Goal: Transaction & Acquisition: Purchase product/service

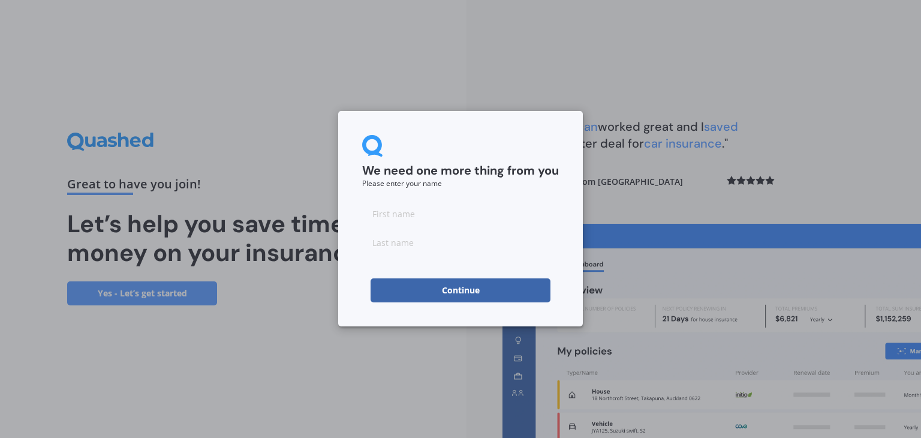
click at [439, 211] on input at bounding box center [460, 213] width 197 height 24
drag, startPoint x: 377, startPoint y: 217, endPoint x: 369, endPoint y: 216, distance: 7.8
click at [369, 216] on input "Gen" at bounding box center [460, 213] width 197 height 24
type input "Jen"
click at [400, 245] on input at bounding box center [460, 242] width 197 height 24
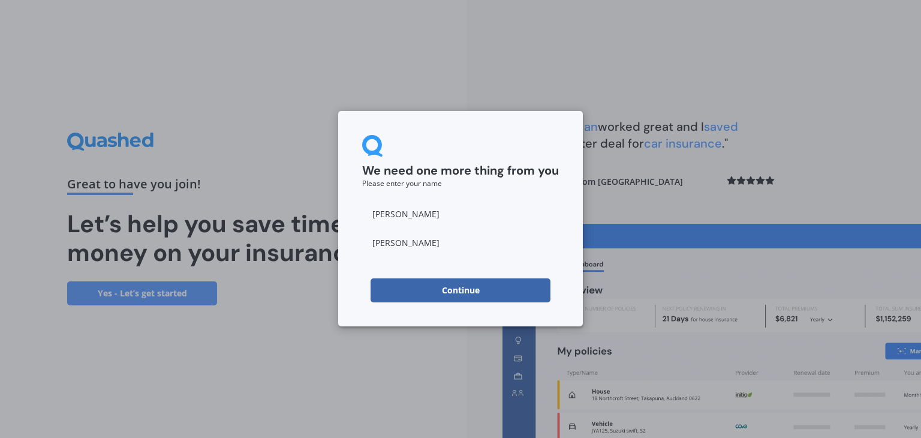
type input "Fitzgerald"
click at [442, 284] on button "Continue" at bounding box center [460, 290] width 180 height 24
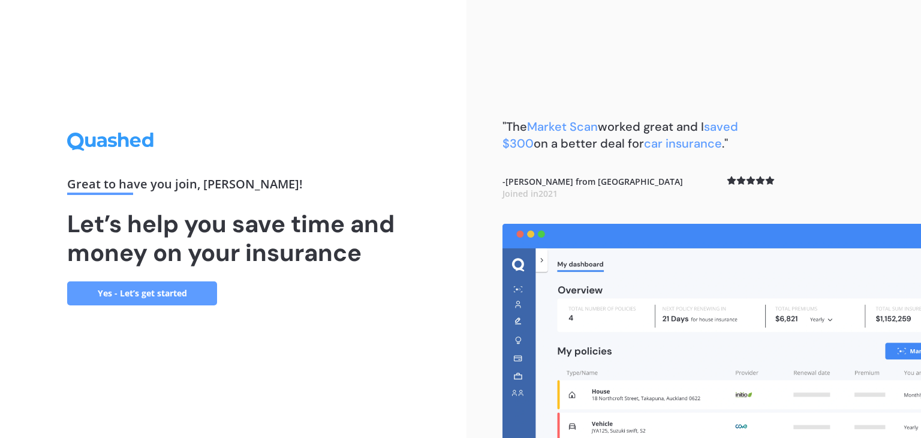
click at [150, 288] on link "Yes - Let’s get started" at bounding box center [142, 293] width 150 height 24
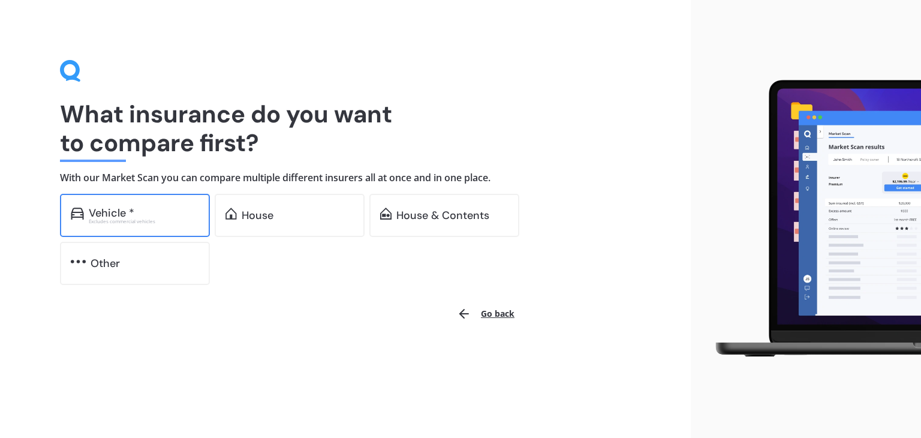
click at [144, 213] on div "Vehicle *" at bounding box center [144, 213] width 110 height 12
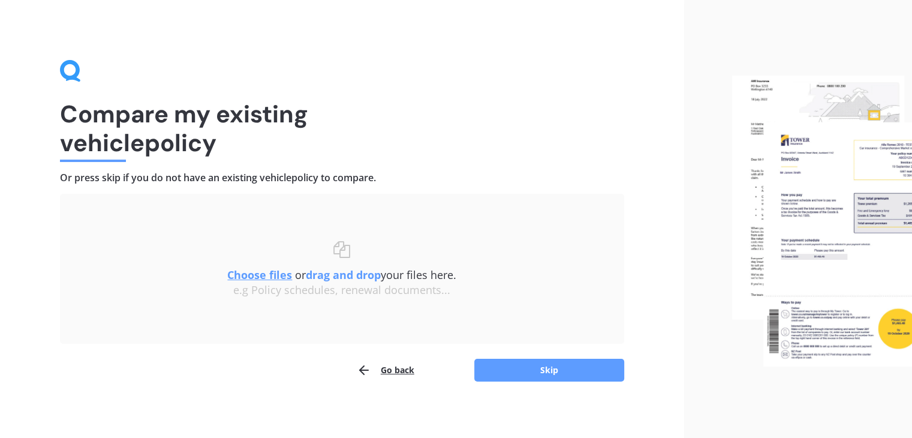
click at [267, 274] on u "Choose files" at bounding box center [259, 274] width 65 height 14
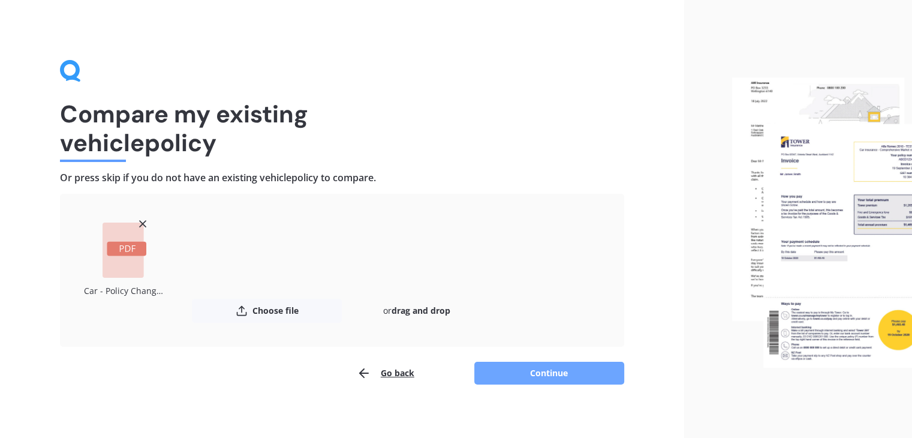
click at [558, 372] on button "Continue" at bounding box center [549, 372] width 150 height 23
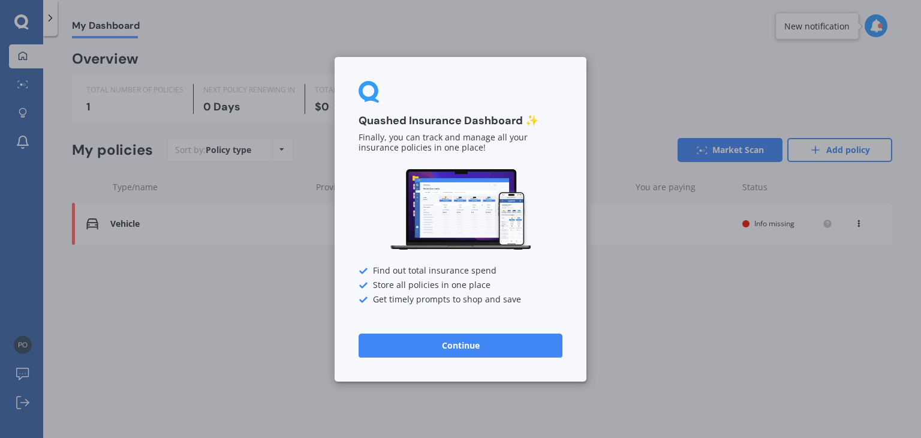
click at [472, 345] on button "Continue" at bounding box center [460, 345] width 204 height 24
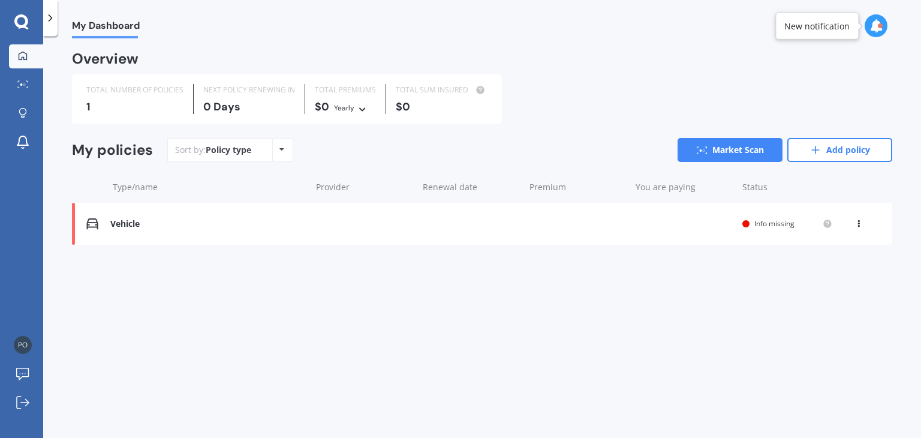
click at [782, 222] on span "Info missing" at bounding box center [774, 223] width 40 height 10
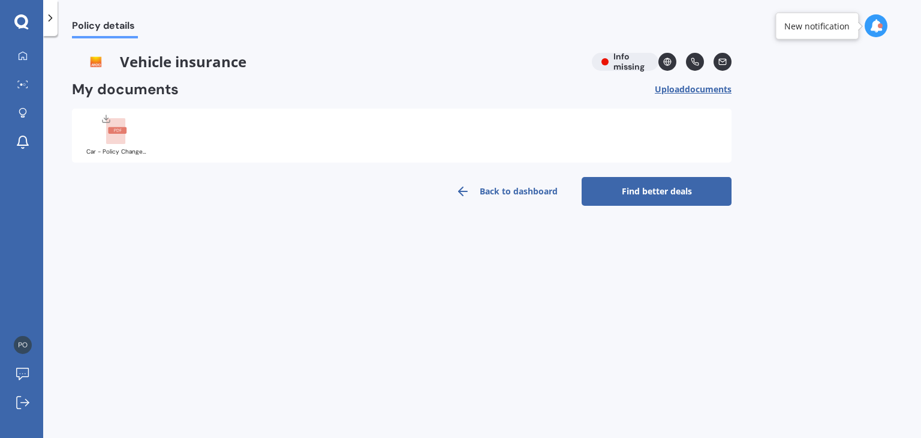
click at [642, 193] on link "Find better deals" at bounding box center [656, 191] width 150 height 29
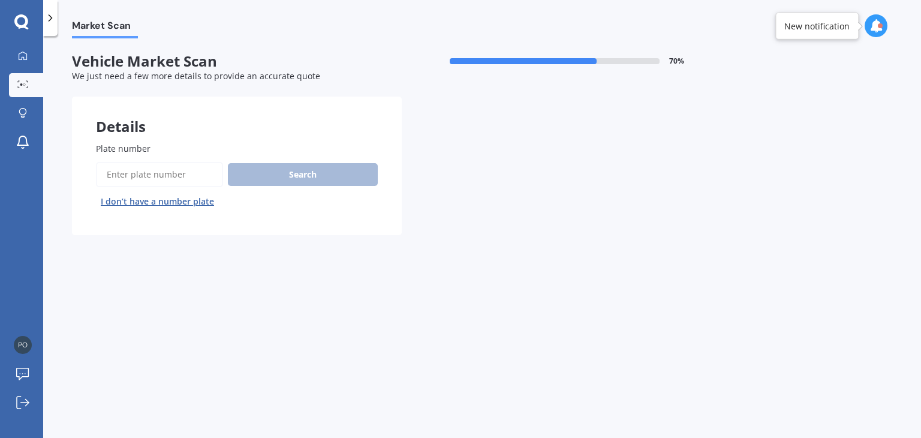
click at [124, 178] on input "Plate number" at bounding box center [159, 174] width 127 height 25
type input "FWK255"
click at [316, 178] on button "Search" at bounding box center [303, 174] width 150 height 23
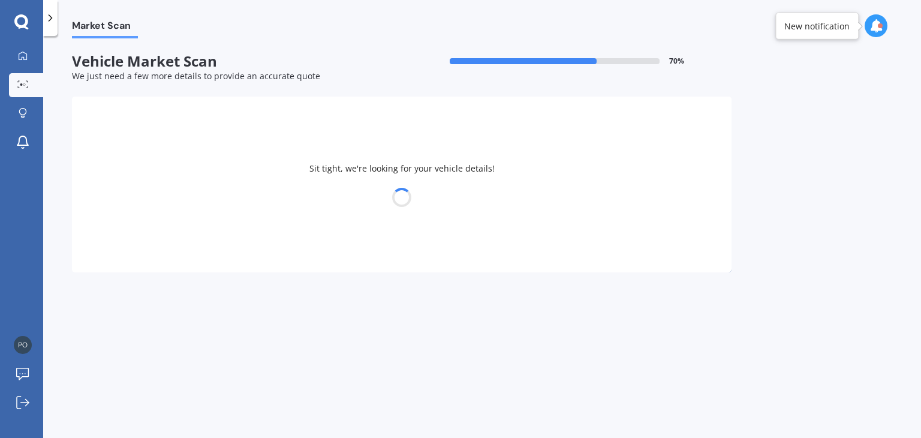
select select "MAZDA"
select select "CX7"
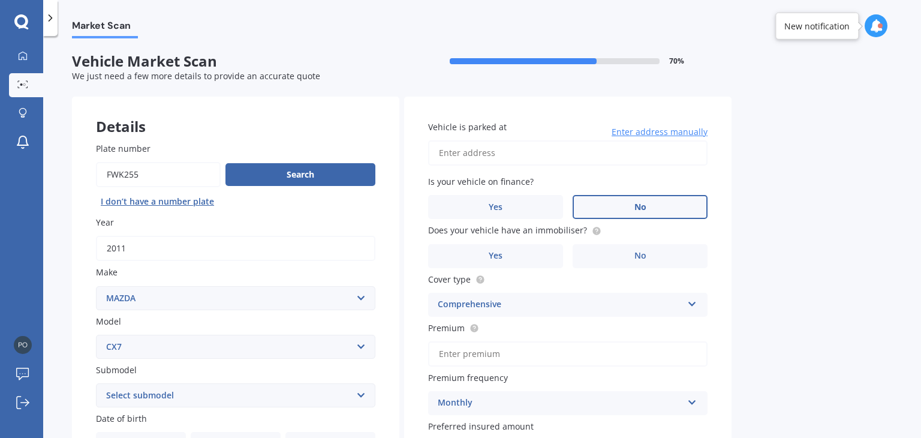
click at [644, 202] on span "No" at bounding box center [640, 207] width 12 height 10
click at [0, 0] on input "No" at bounding box center [0, 0] width 0 height 0
click at [645, 257] on label "No" at bounding box center [639, 256] width 135 height 24
click at [0, 0] on input "No" at bounding box center [0, 0] width 0 height 0
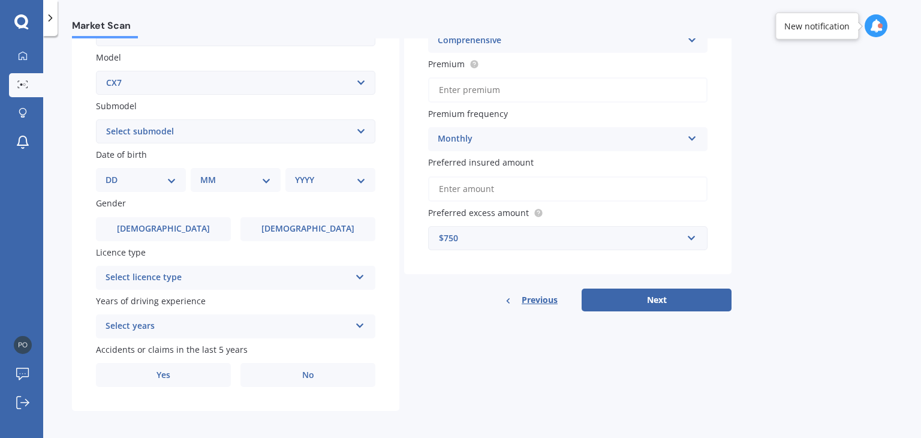
scroll to position [269, 0]
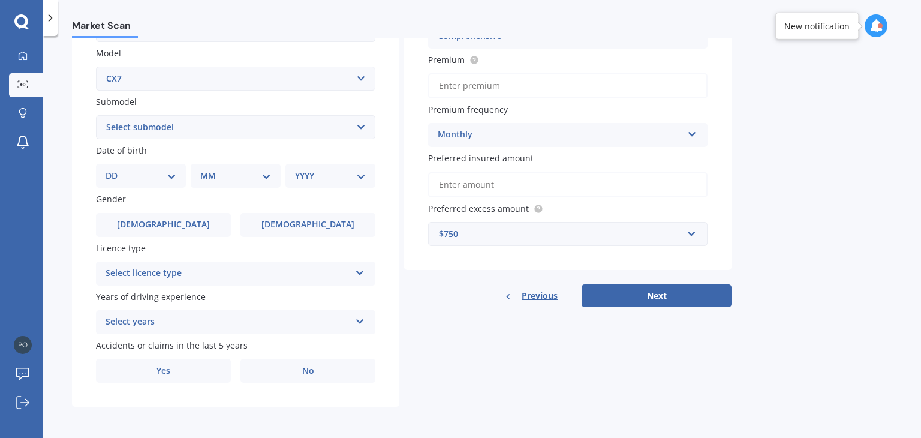
click at [161, 174] on select "DD 01 02 03 04 05 06 07 08 09 10 11 12 13 14 15 16 17 18 19 20 21 22 23 24 25 2…" at bounding box center [140, 175] width 71 height 13
select select "03"
click at [115, 169] on select "DD 01 02 03 04 05 06 07 08 09 10 11 12 13 14 15 16 17 18 19 20 21 22 23 24 25 2…" at bounding box center [140, 175] width 71 height 13
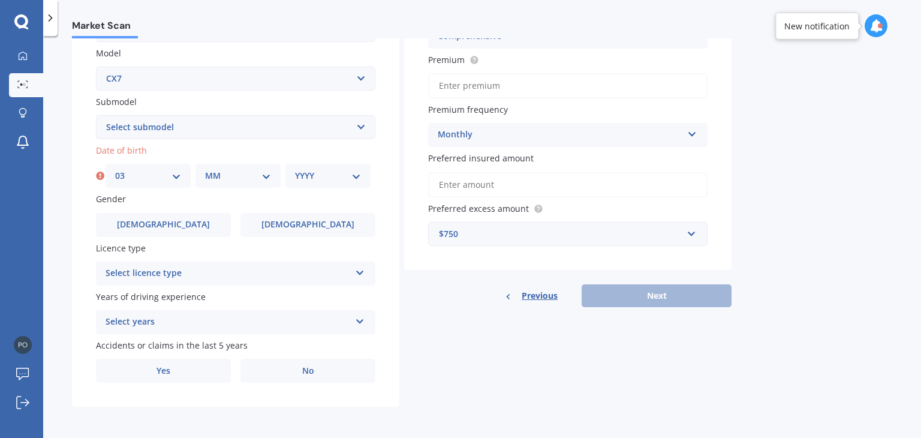
click at [218, 173] on select "MM 01 02 03 04 05 06 07 08 09 10 11 12" at bounding box center [238, 175] width 66 height 13
select select "12"
click at [205, 169] on select "MM 01 02 03 04 05 06 07 08 09 10 11 12" at bounding box center [238, 175] width 66 height 13
click at [324, 171] on select "YYYY 2025 2024 2023 2022 2021 2020 2019 2018 2017 2016 2015 2014 2013 2012 2011…" at bounding box center [328, 175] width 66 height 13
select select "1974"
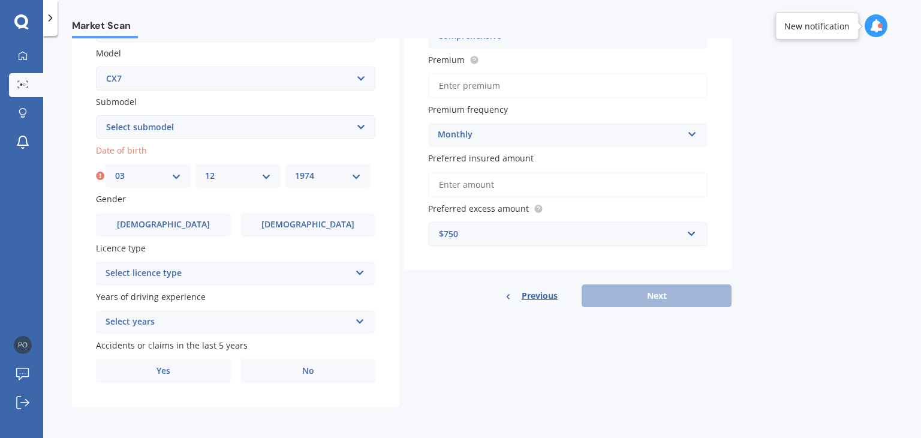
click at [295, 169] on select "YYYY 2025 2024 2023 2022 2021 2020 2019 2018 2017 2016 2015 2014 2013 2012 2011…" at bounding box center [328, 175] width 66 height 13
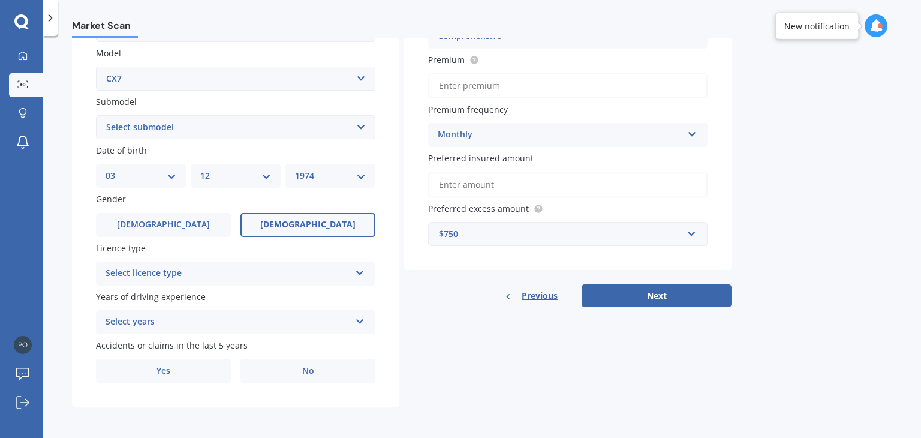
click at [315, 222] on span "[DEMOGRAPHIC_DATA]" at bounding box center [307, 224] width 95 height 10
click at [0, 0] on input "[DEMOGRAPHIC_DATA]" at bounding box center [0, 0] width 0 height 0
click at [322, 276] on div "Select licence type" at bounding box center [227, 273] width 245 height 14
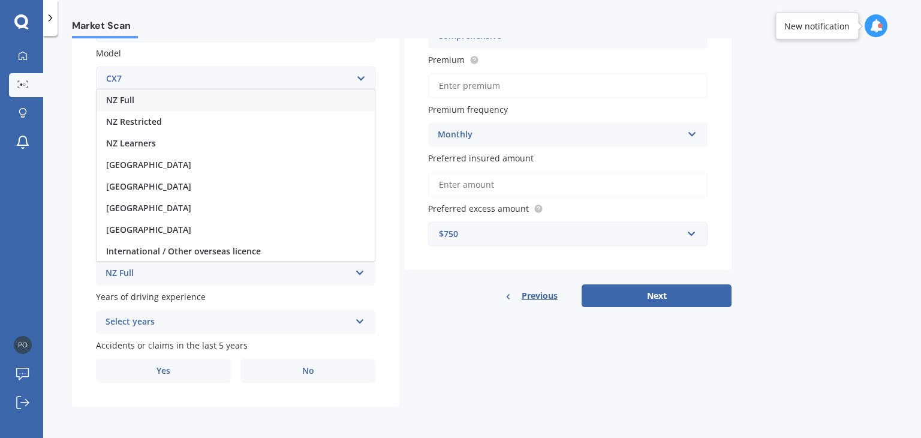
click at [158, 269] on div "NZ Full" at bounding box center [227, 273] width 245 height 14
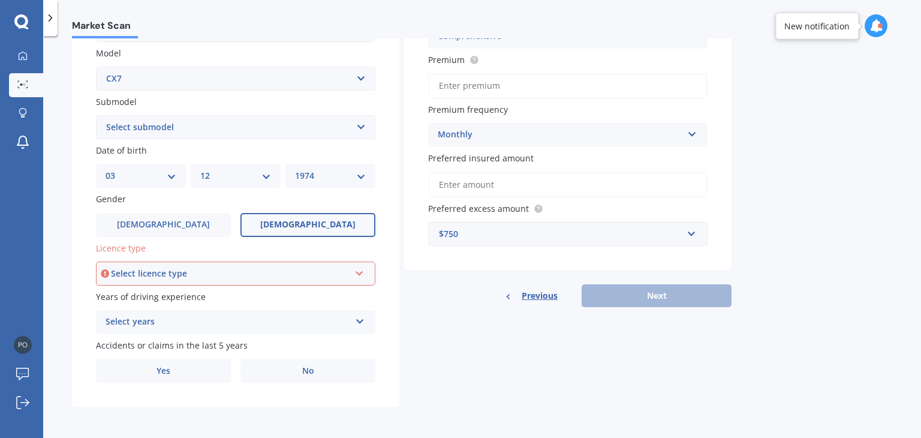
click at [169, 274] on div "Select licence type" at bounding box center [230, 273] width 239 height 13
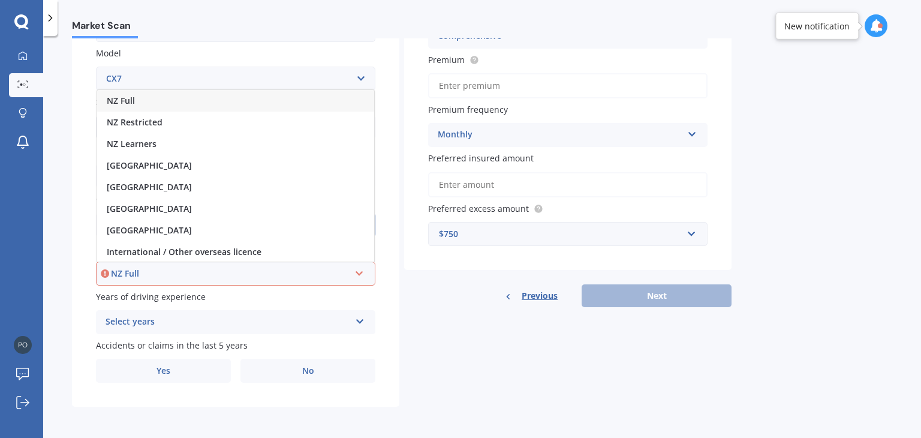
click at [150, 95] on div "NZ Full" at bounding box center [235, 101] width 277 height 22
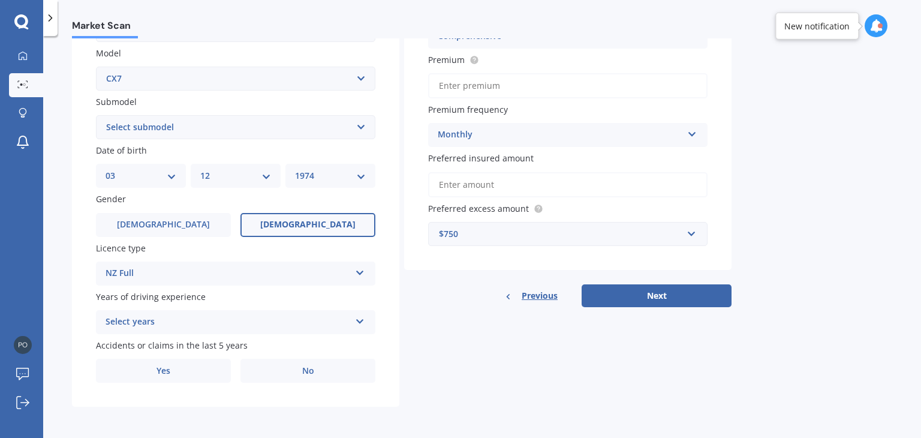
click at [275, 327] on div "Select years" at bounding box center [227, 322] width 245 height 14
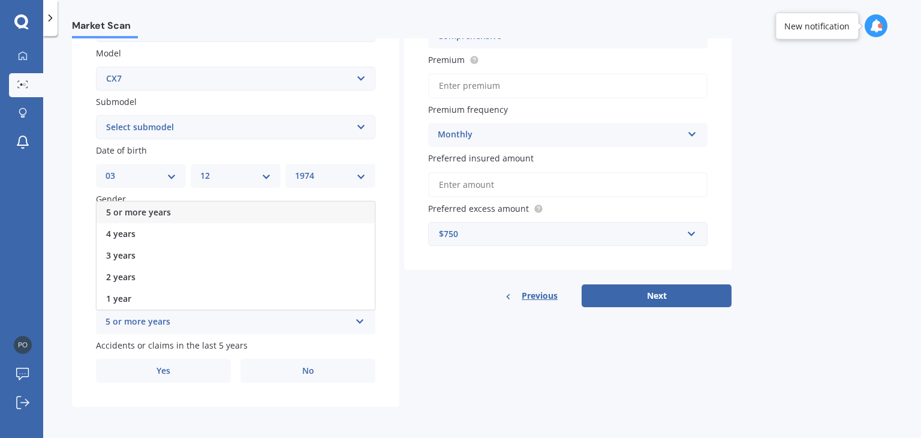
click at [206, 214] on div "5 or more years" at bounding box center [235, 212] width 278 height 22
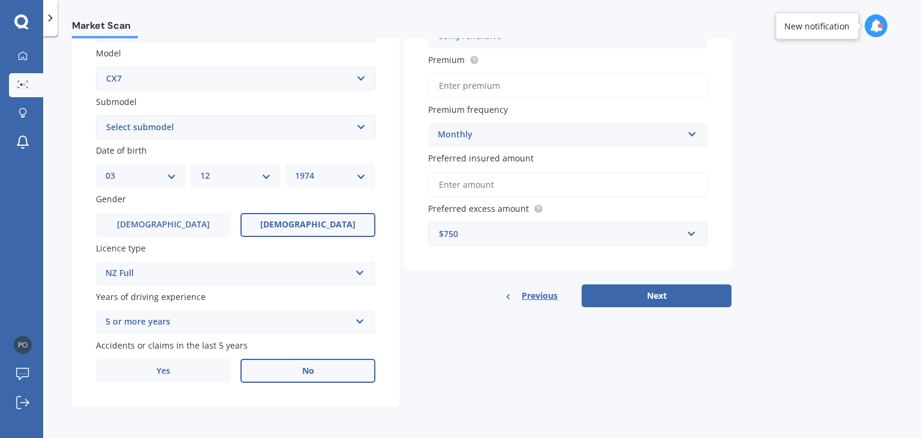
click at [340, 362] on label "No" at bounding box center [307, 370] width 135 height 24
click at [0, 0] on input "No" at bounding box center [0, 0] width 0 height 0
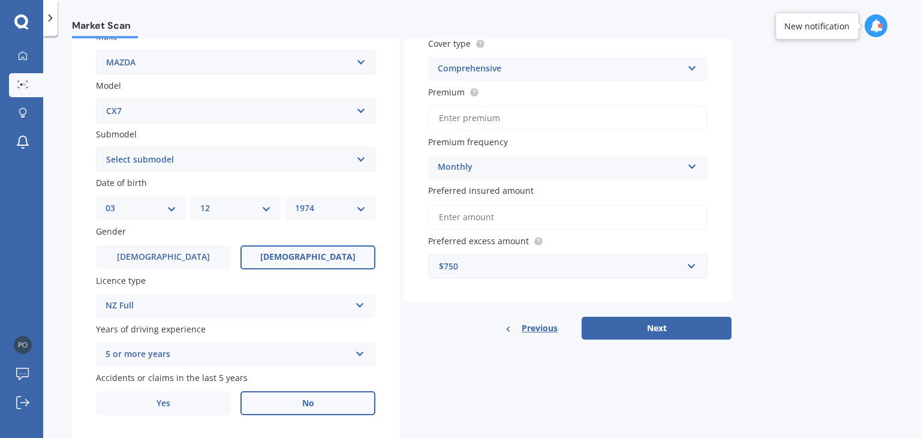
scroll to position [236, 0]
click at [477, 113] on input "Premium" at bounding box center [567, 117] width 279 height 25
type input "$62.97"
click at [523, 211] on input "Preferred insured amount" at bounding box center [567, 216] width 279 height 25
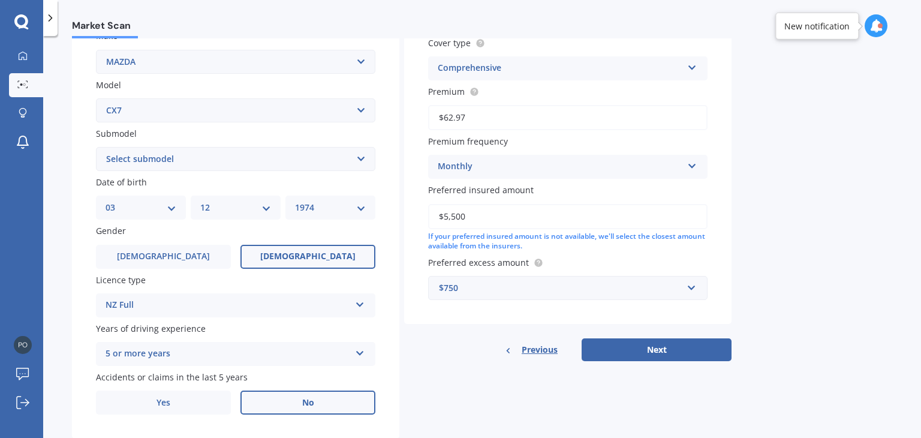
type input "$5,500"
click at [758, 240] on div "Market Scan Vehicle Market Scan 70 % We just need a few more details to provide…" at bounding box center [481, 239] width 877 height 402
click at [695, 289] on input "text" at bounding box center [563, 287] width 269 height 23
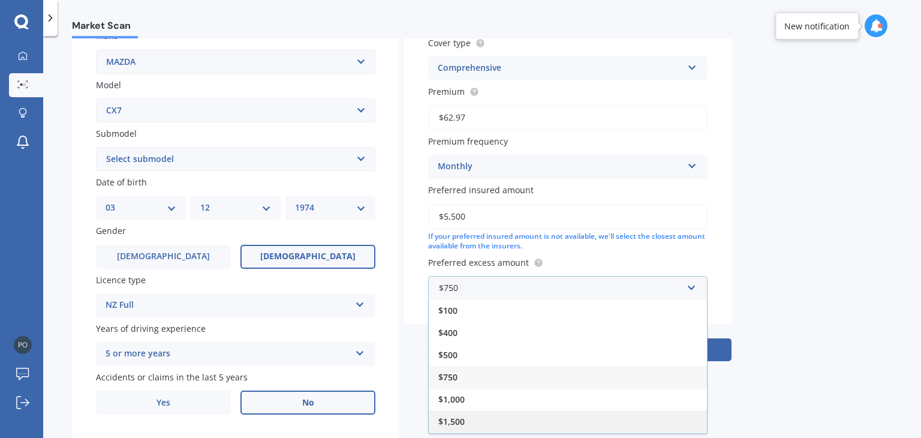
click at [542, 415] on div "$1,500" at bounding box center [568, 421] width 278 height 22
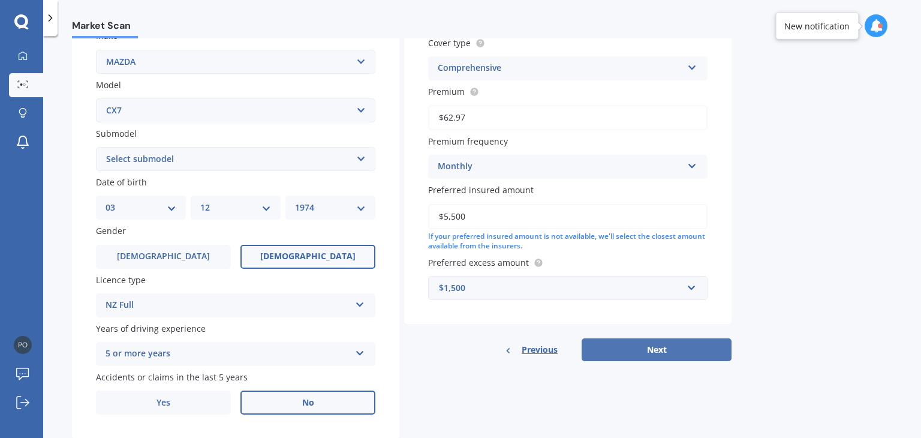
click at [640, 351] on button "Next" at bounding box center [656, 349] width 150 height 23
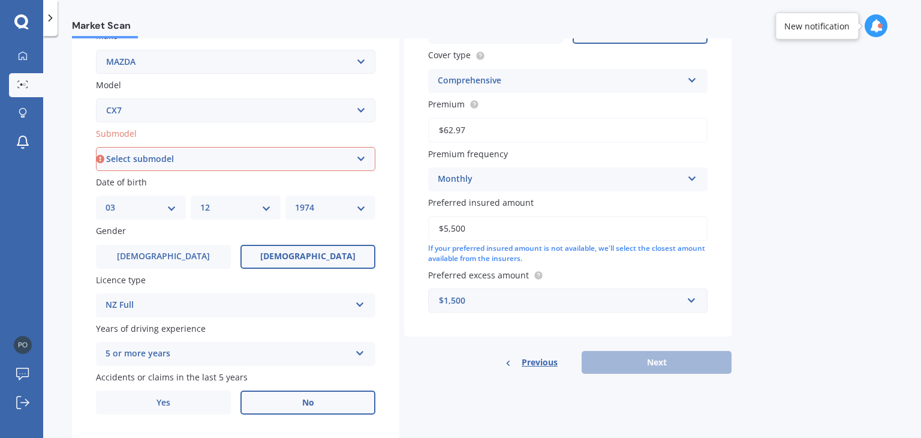
click at [291, 159] on select "Select submodel (All) non-turbo Turbo 2WD Turbo 4WD Wagon 5 Dr Auto" at bounding box center [235, 159] width 279 height 24
select select "WAGON 5 DR AUTO"
click at [96, 147] on select "Select submodel (All) non-turbo Turbo 2WD Turbo 4WD Wagon 5 Dr Auto" at bounding box center [235, 159] width 279 height 24
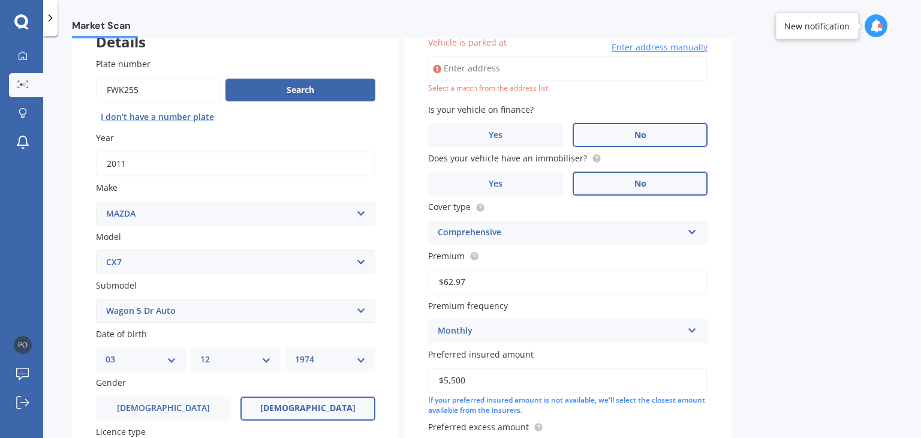
scroll to position [82, 0]
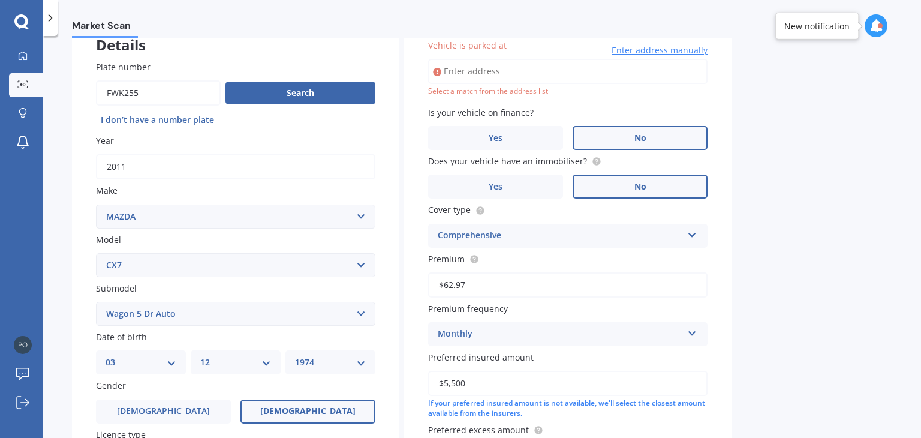
click at [511, 74] on input "Vehicle is parked at" at bounding box center [567, 71] width 279 height 25
type input "[STREET_ADDRESS]"
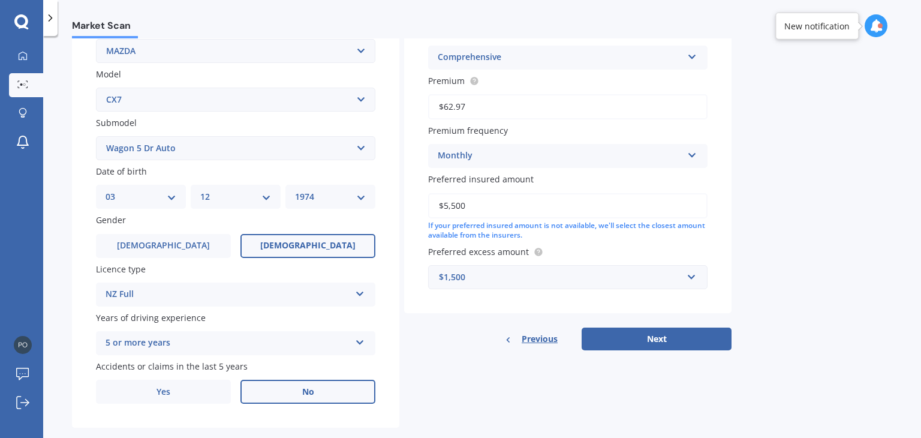
scroll to position [264, 0]
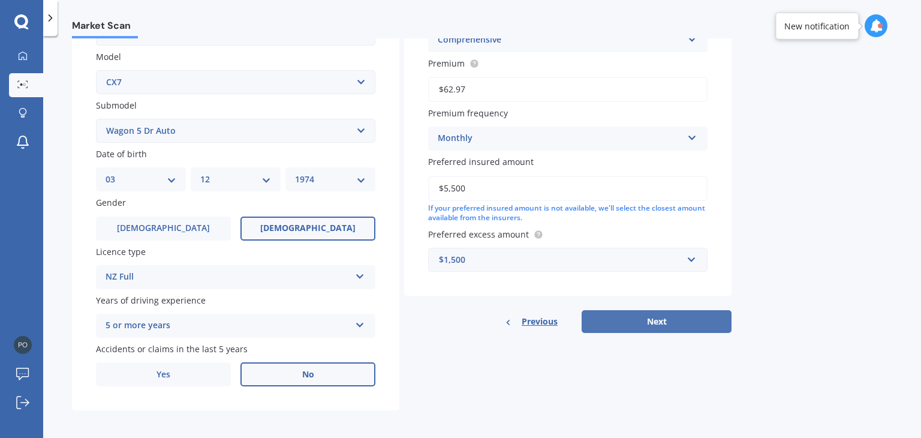
click at [671, 319] on button "Next" at bounding box center [656, 321] width 150 height 23
select select "03"
select select "12"
select select "1974"
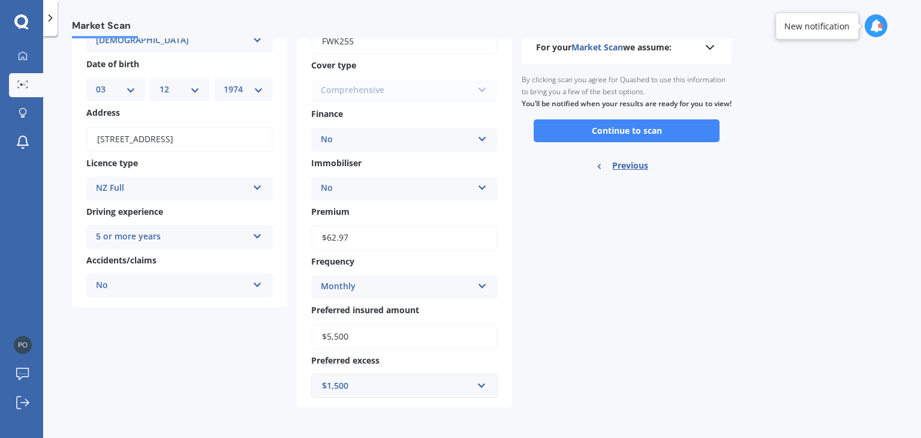
scroll to position [0, 0]
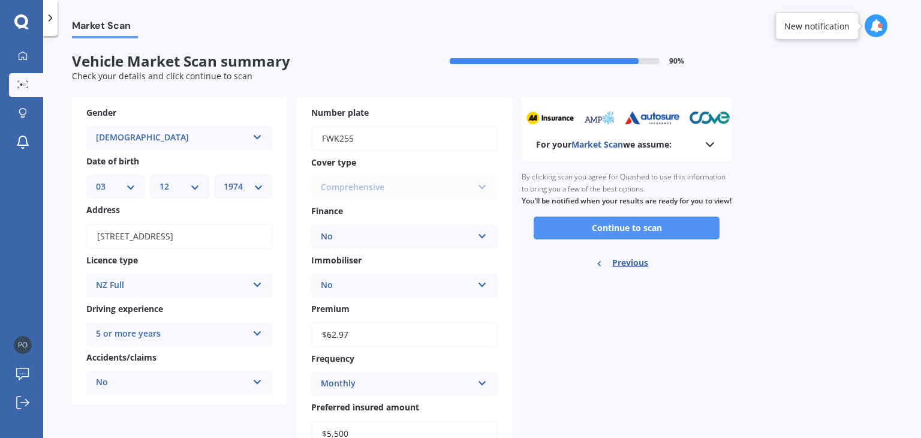
click at [659, 239] on button "Continue to scan" at bounding box center [626, 227] width 186 height 23
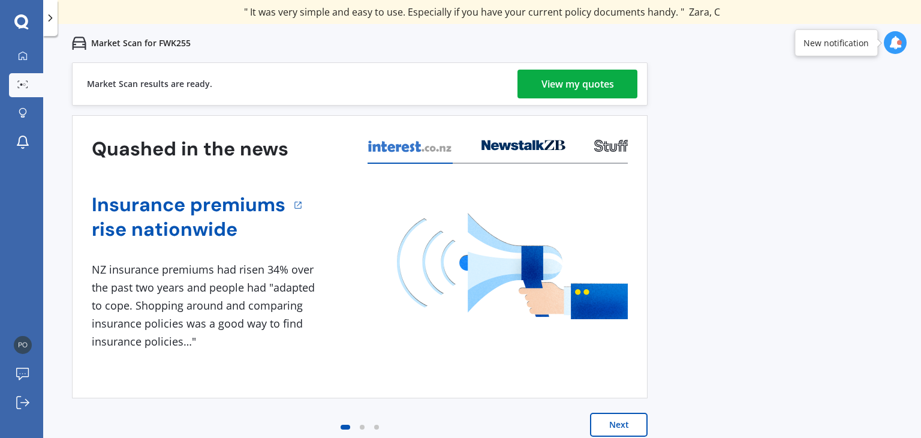
click at [567, 82] on div "View my quotes" at bounding box center [577, 84] width 73 height 29
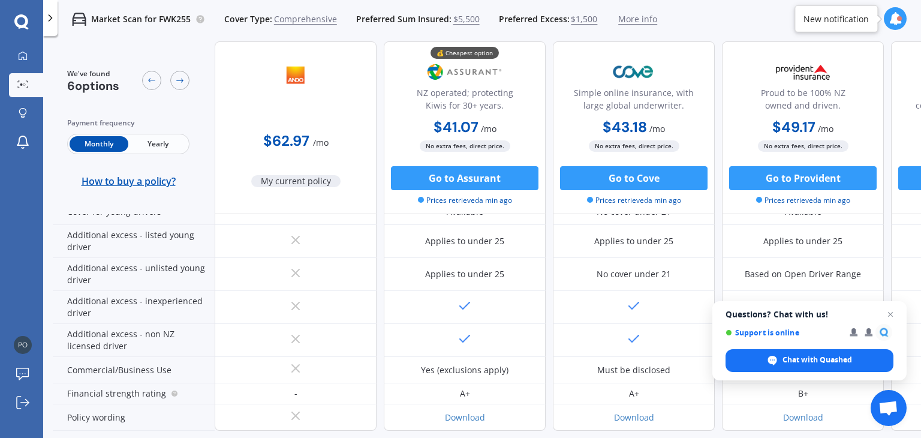
scroll to position [626, 0]
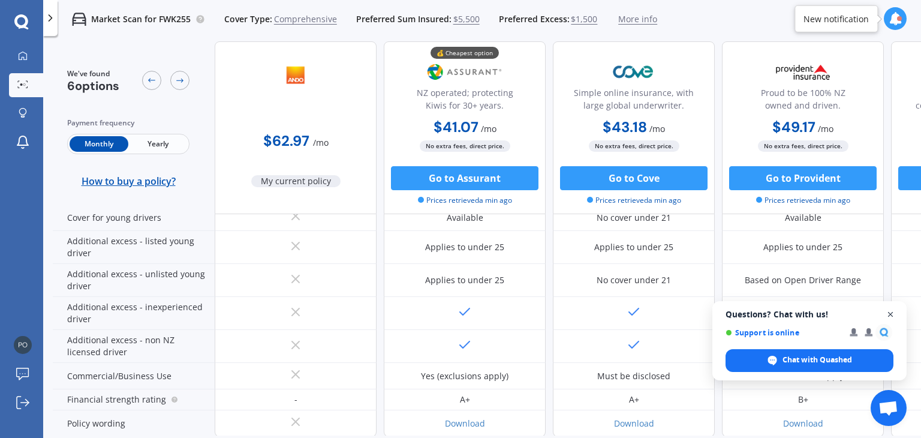
click at [889, 317] on span "Close chat" at bounding box center [890, 314] width 15 height 15
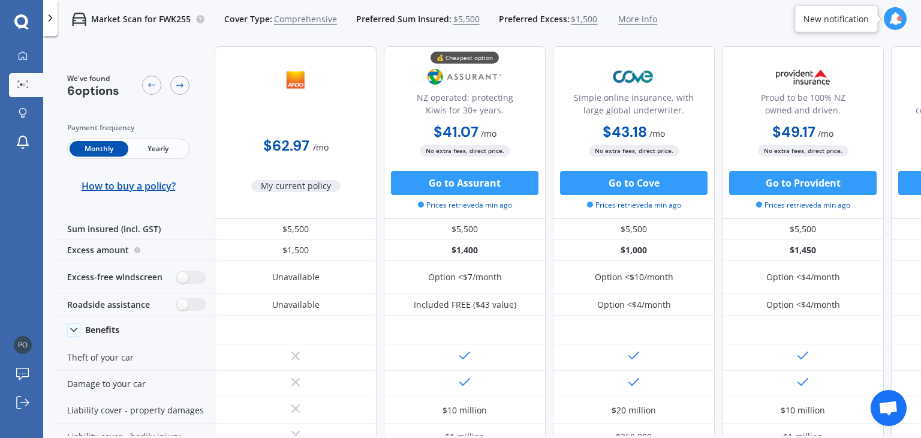
scroll to position [0, 0]
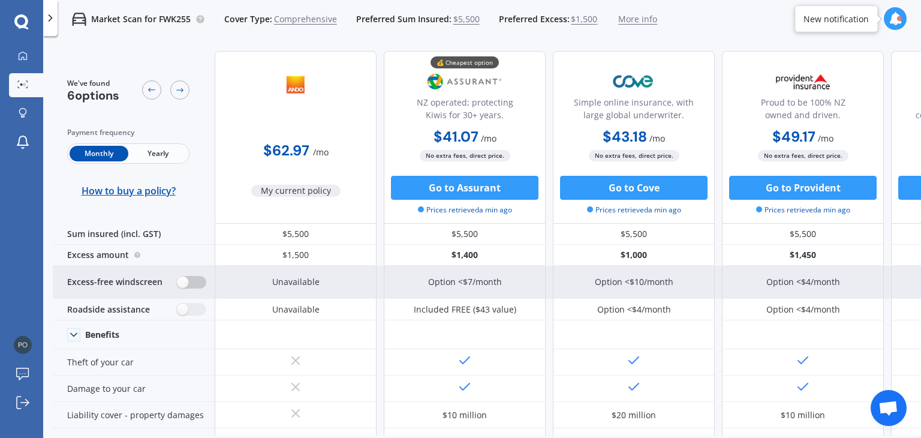
click at [192, 282] on label at bounding box center [191, 282] width 29 height 13
radio input "true"
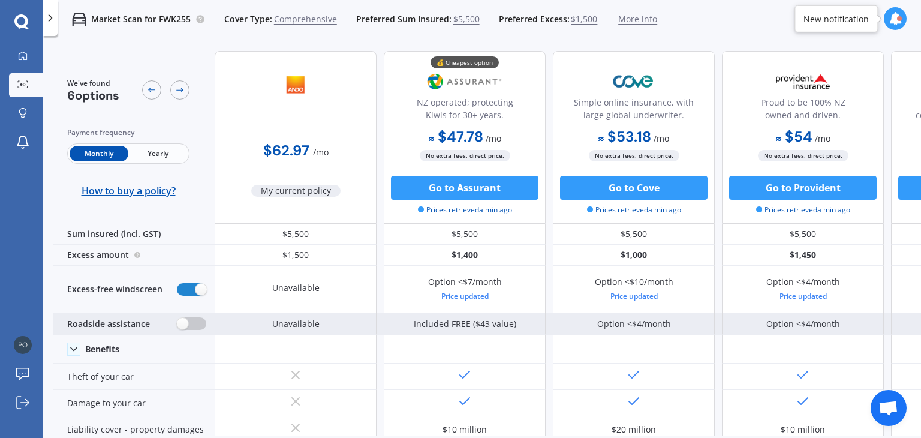
click at [198, 325] on label at bounding box center [191, 323] width 29 height 13
radio input "true"
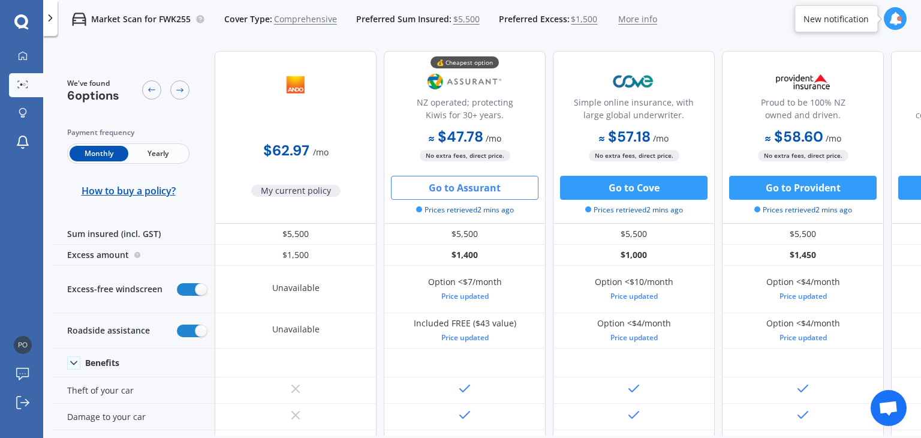
click at [489, 188] on button "Go to Assurant" at bounding box center [464, 188] width 147 height 24
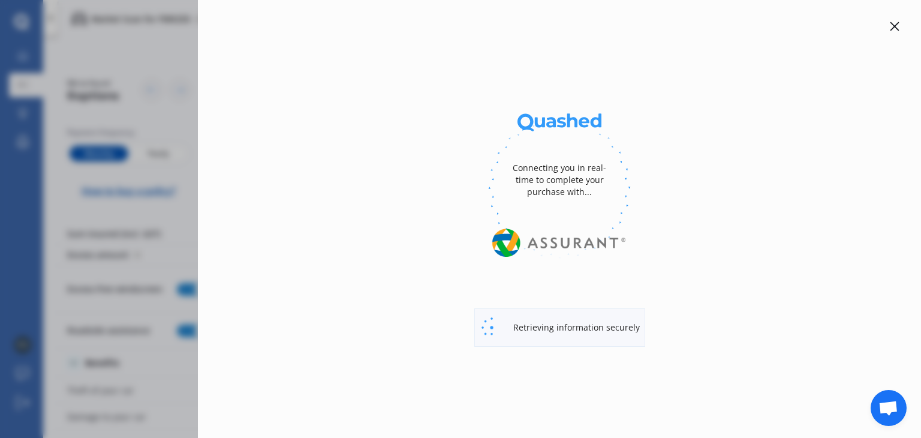
select select "full"
select select "1000.00"
select select "Canterbury"
select select "MAZDA"
select select "CX7"
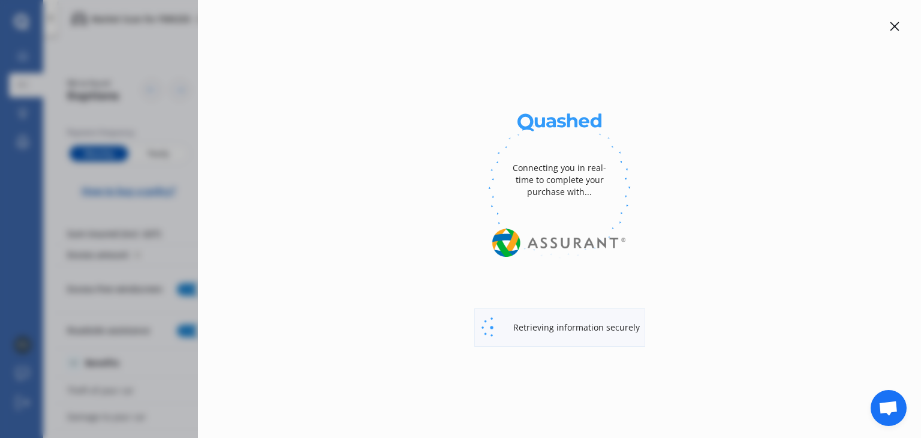
select select "WAGON 5 DR AUTO"
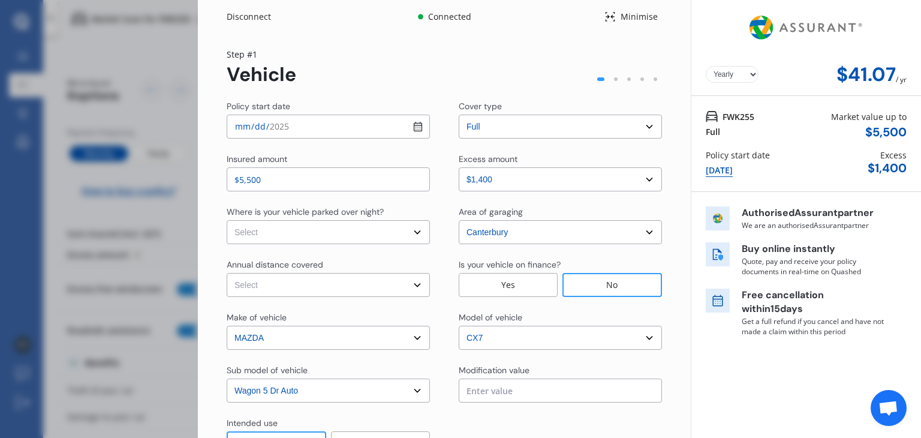
select select "Monthly"
